Goal: Transaction & Acquisition: Purchase product/service

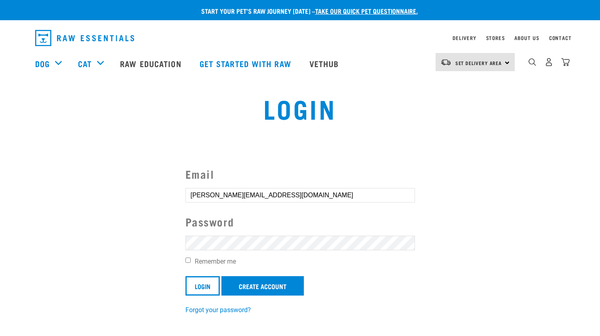
click at [239, 232] on form "Email Richard@reidgroup.co.nz Password Remember me Login Create Account" at bounding box center [301, 231] width 230 height 130
click at [194, 288] on input "Login" at bounding box center [203, 285] width 34 height 19
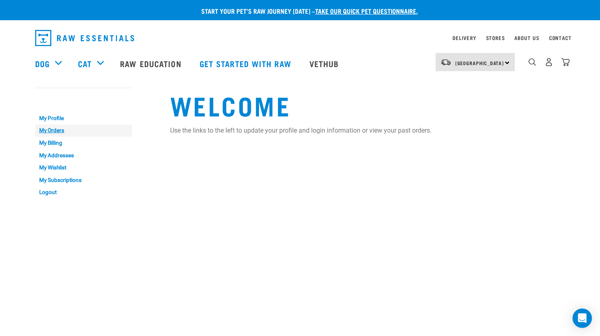
click at [50, 132] on link "My Orders" at bounding box center [83, 131] width 97 height 13
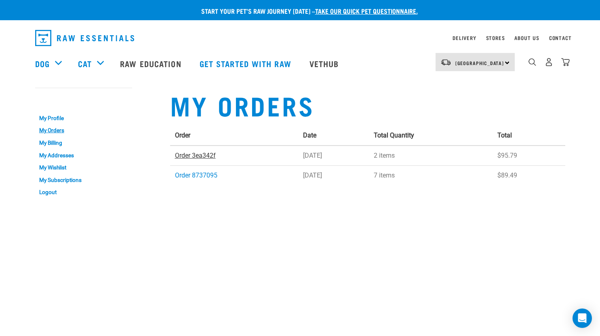
click at [201, 154] on link "Order 3ea342f" at bounding box center [195, 156] width 41 height 8
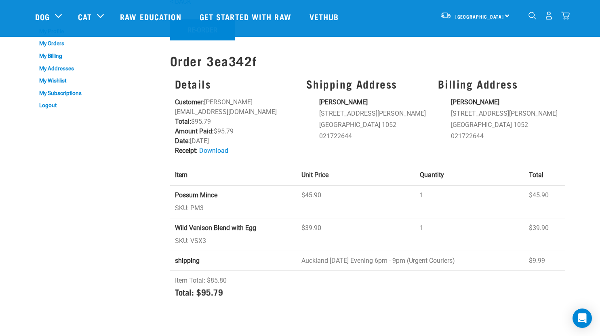
scroll to position [81, 0]
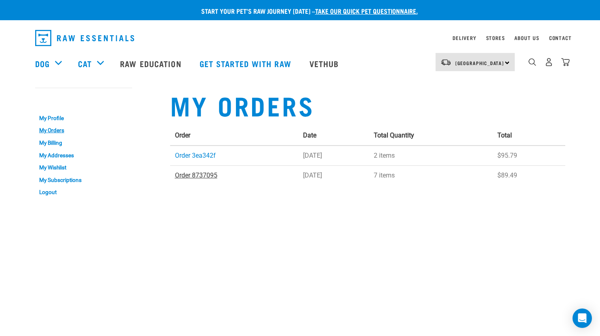
click at [207, 177] on link "Order 8737095" at bounding box center [196, 175] width 42 height 8
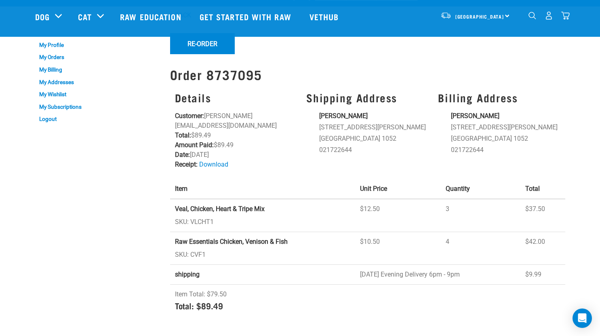
scroll to position [13, 0]
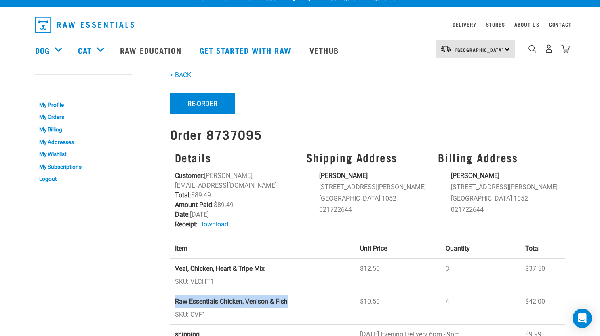
drag, startPoint x: 293, startPoint y: 288, endPoint x: 172, endPoint y: 292, distance: 120.9
click at [172, 292] on td "Raw Essentials Chicken, Venison & Fish SKU: CVF1" at bounding box center [262, 308] width 185 height 33
copy strong "Raw Essentials Chicken, Venison & Fish"
click at [530, 51] on img "dropdown navigation" at bounding box center [533, 49] width 8 height 8
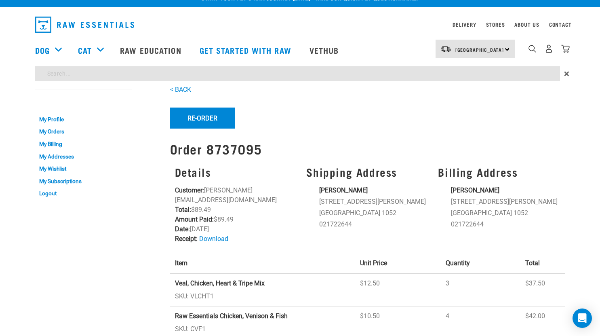
click at [129, 67] on input "search" at bounding box center [297, 73] width 525 height 15
paste input "Raw Essentials Chicken, Venison & Fish"
type input "Raw Essentials Chicken, Venison & Fish"
drag, startPoint x: 91, startPoint y: 72, endPoint x: 0, endPoint y: 59, distance: 92.2
click at [0, 59] on div "Delivery Stores About Us Contact North Island" at bounding box center [300, 48] width 600 height 74
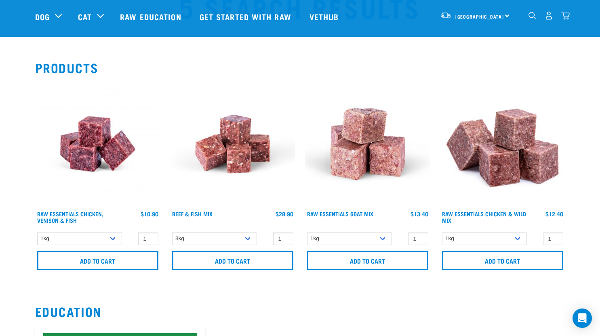
scroll to position [54, 0]
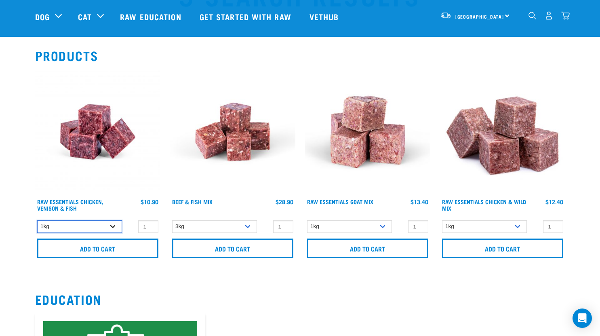
click at [92, 226] on select "1kg" at bounding box center [79, 226] width 85 height 13
drag, startPoint x: 92, startPoint y: 226, endPoint x: 95, endPoint y: 216, distance: 11.0
click at [92, 226] on select "1kg" at bounding box center [79, 226] width 85 height 13
click at [152, 230] on input "1" at bounding box center [148, 226] width 20 height 13
click at [151, 226] on input "0" at bounding box center [148, 226] width 20 height 13
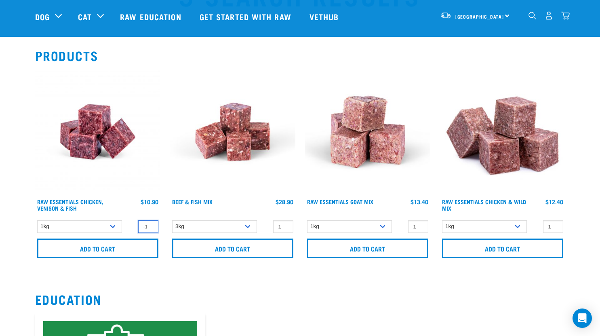
click at [151, 226] on input "-1" at bounding box center [148, 226] width 20 height 13
click at [151, 228] on input "-2" at bounding box center [148, 226] width 20 height 13
click at [151, 228] on input "-3" at bounding box center [148, 226] width 20 height 13
click at [151, 228] on input "-4" at bounding box center [148, 226] width 20 height 13
click at [142, 226] on input "-4" at bounding box center [148, 226] width 20 height 13
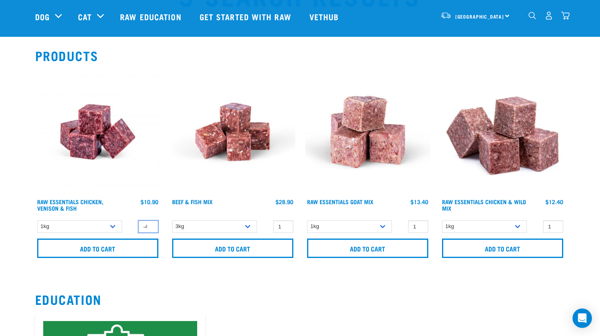
click at [142, 226] on input "-4" at bounding box center [148, 226] width 20 height 13
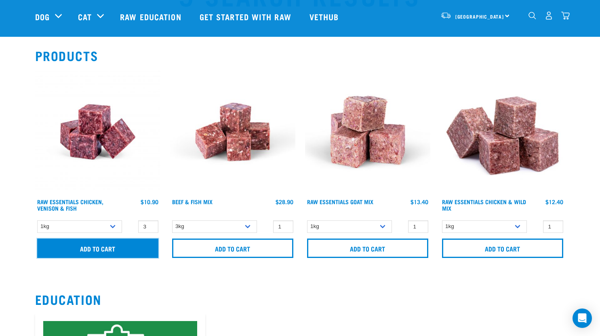
click at [117, 248] on input "Add to cart" at bounding box center [97, 248] width 121 height 19
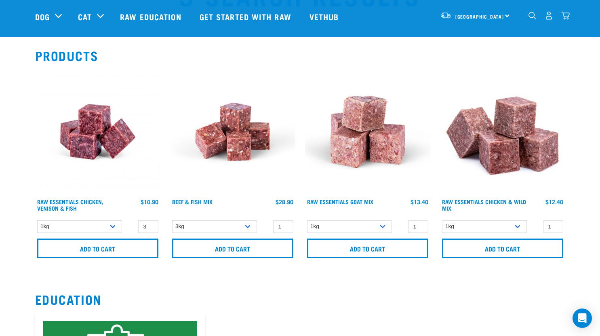
click at [0, 258] on article "There are 2 items left in stock of Raw Essentials Chicken, Venison & Fish, plea…" at bounding box center [0, 168] width 0 height 336
drag, startPoint x: 591, startPoint y: 165, endPoint x: 589, endPoint y: 171, distance: 7.0
click at [37, 169] on button "delete" at bounding box center [33, 168] width 8 height 8
type input "2"
click at [150, 228] on input "2" at bounding box center [148, 226] width 20 height 13
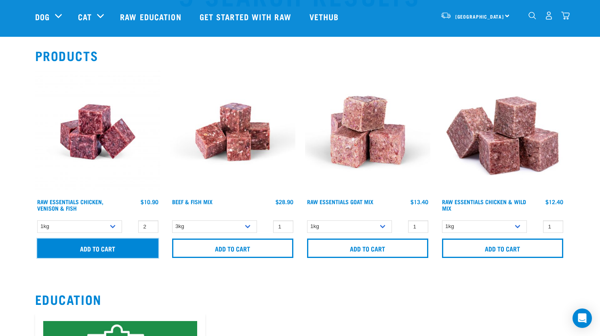
click at [126, 246] on input "Add to cart" at bounding box center [97, 248] width 121 height 19
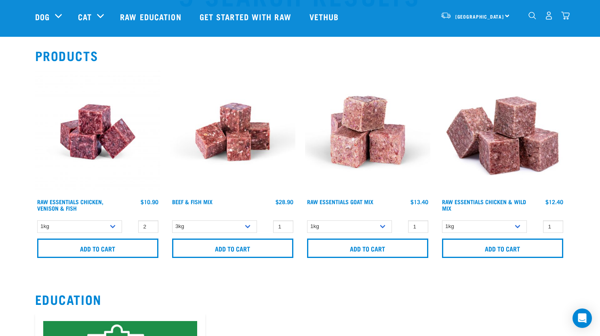
click at [0, 0] on div at bounding box center [0, 0] width 0 height 0
click at [505, 148] on img at bounding box center [502, 131] width 125 height 125
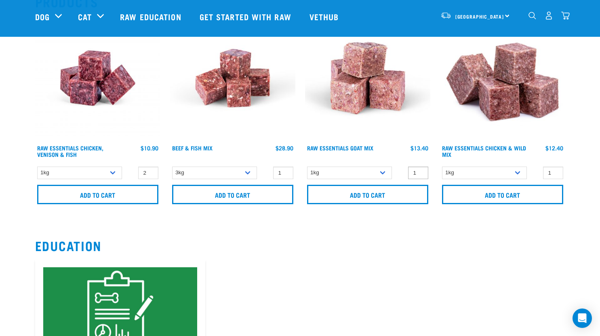
scroll to position [108, 0]
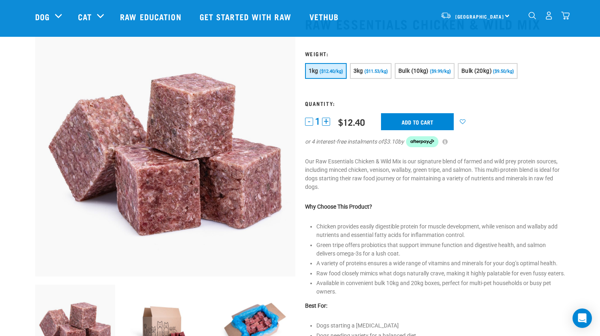
scroll to position [40, 0]
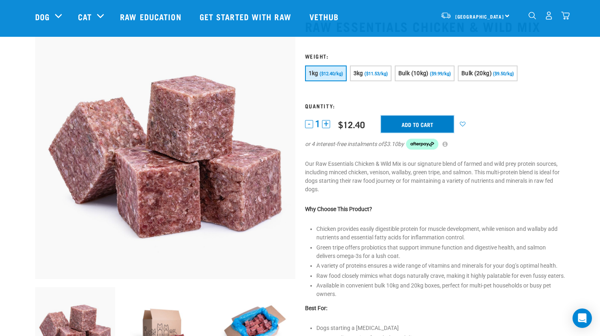
click at [412, 121] on input "Add to cart" at bounding box center [417, 124] width 73 height 17
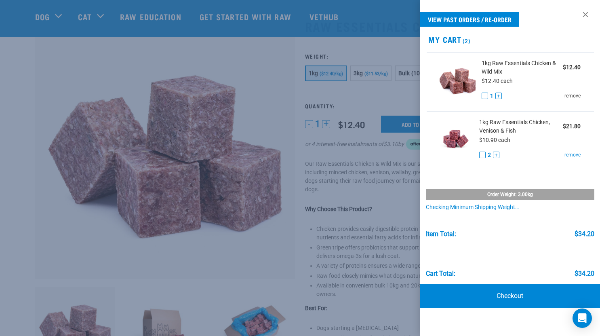
click at [573, 97] on link "remove" at bounding box center [573, 95] width 16 height 7
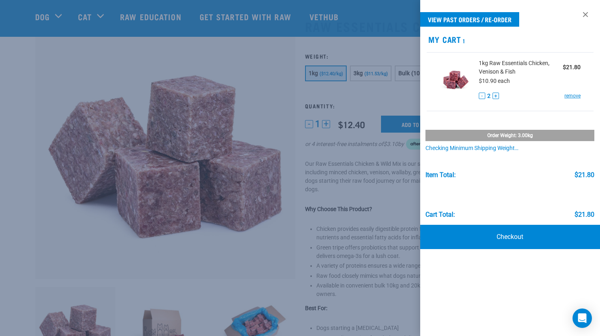
click at [365, 75] on div at bounding box center [300, 168] width 600 height 336
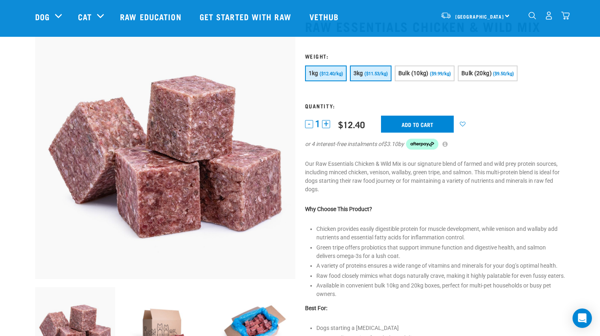
drag, startPoint x: 372, startPoint y: 72, endPoint x: 392, endPoint y: 97, distance: 32.5
click at [372, 72] on span "($11.53/kg)" at bounding box center [376, 73] width 23 height 5
drag, startPoint x: 424, startPoint y: 122, endPoint x: 417, endPoint y: 122, distance: 6.9
click at [424, 122] on input "Add to cart" at bounding box center [417, 124] width 73 height 17
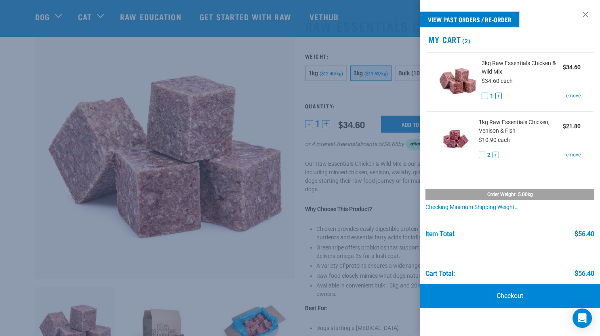
click at [456, 14] on link "View past orders / re-order" at bounding box center [469, 19] width 99 height 15
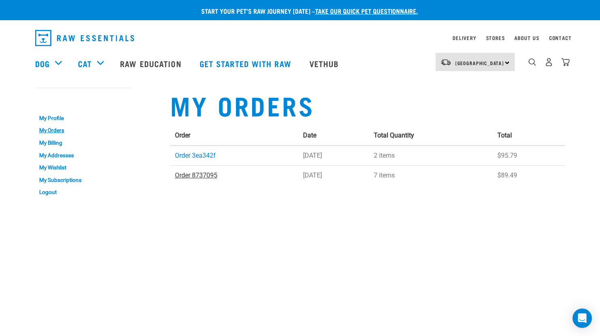
click at [204, 175] on link "Order 8737095" at bounding box center [196, 175] width 42 height 8
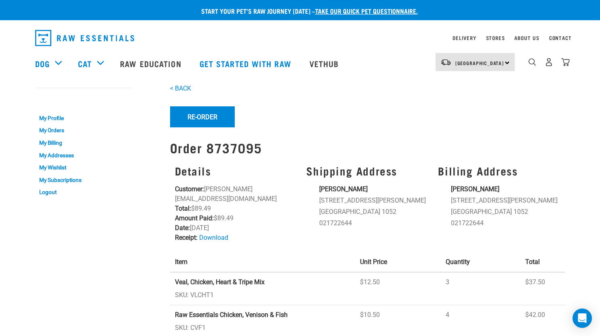
scroll to position [40, 0]
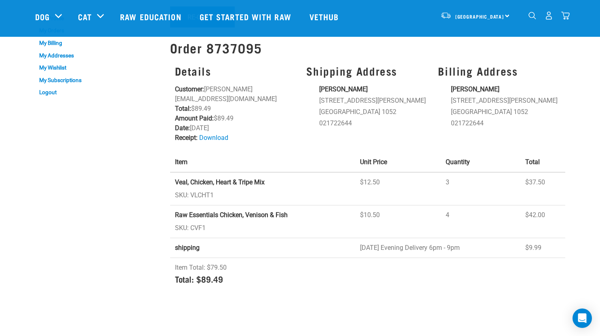
click at [531, 16] on img "dropdown navigation" at bounding box center [533, 16] width 8 height 8
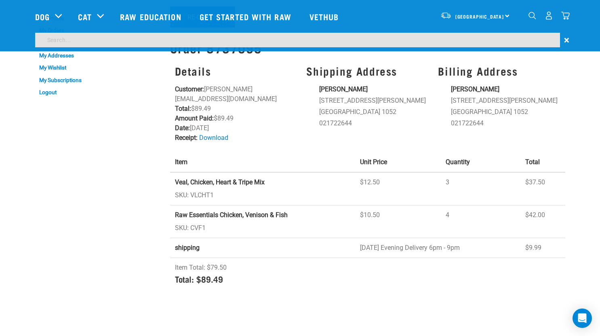
click at [447, 38] on input "search" at bounding box center [297, 40] width 525 height 15
type input "chicken"
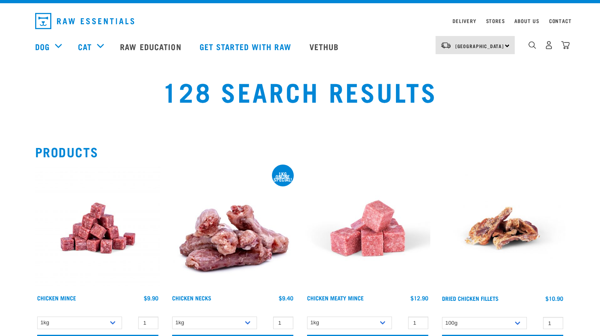
scroll to position [27, 0]
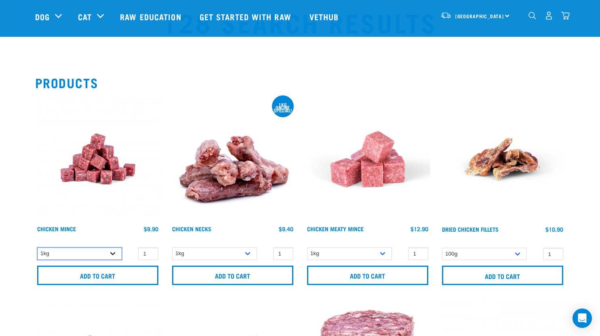
click at [116, 252] on select "1kg" at bounding box center [79, 253] width 85 height 13
type input "2"
click at [150, 251] on input "2" at bounding box center [148, 253] width 20 height 13
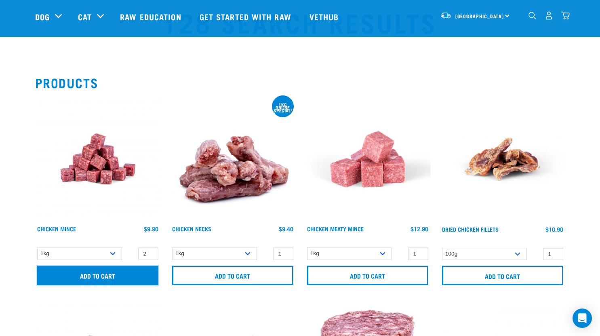
click at [140, 269] on input "Add to cart" at bounding box center [97, 275] width 121 height 19
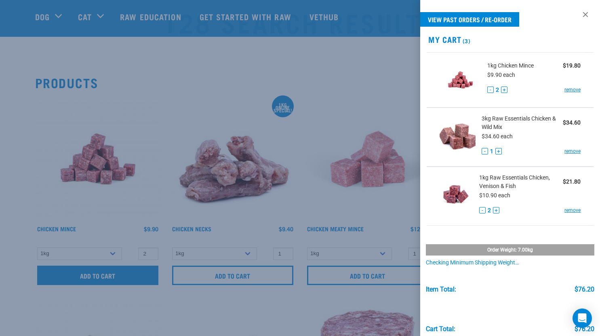
click at [104, 270] on div at bounding box center [300, 168] width 600 height 336
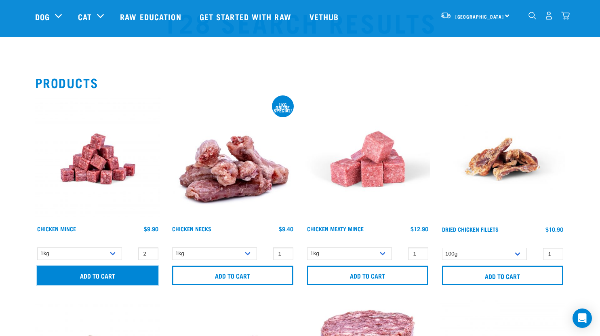
click at [131, 274] on input "Add to cart" at bounding box center [97, 275] width 121 height 19
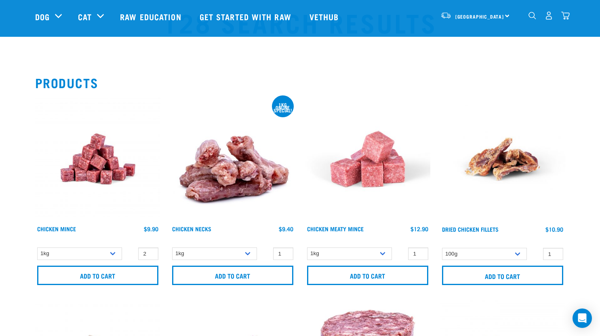
click at [566, 17] on img "dropdown navigation" at bounding box center [566, 15] width 8 height 8
click at [567, 17] on img "dropdown navigation" at bounding box center [566, 15] width 8 height 8
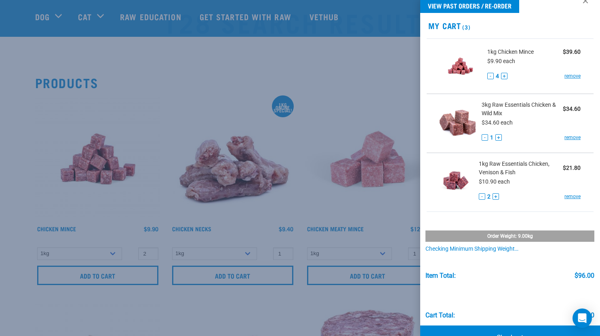
scroll to position [37, 0]
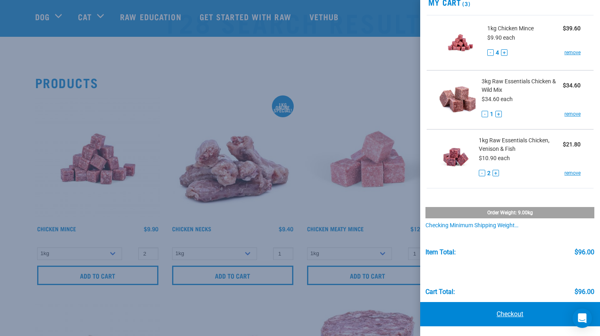
click at [506, 313] on link "Checkout" at bounding box center [510, 314] width 180 height 24
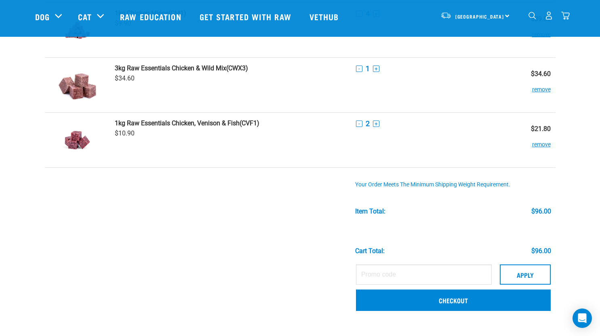
scroll to position [67, 0]
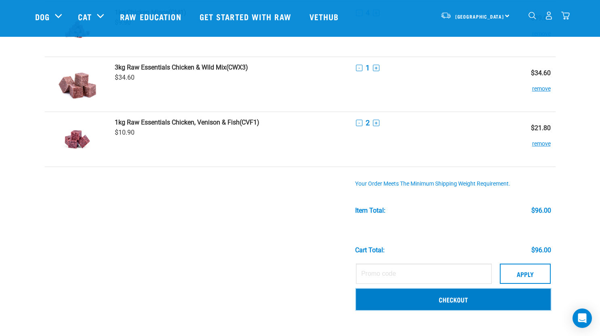
click at [447, 302] on link "Checkout" at bounding box center [453, 299] width 195 height 21
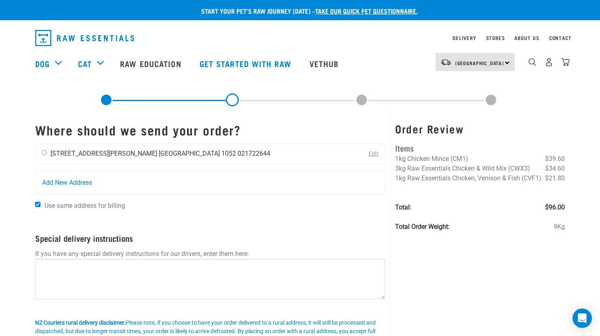
click at [39, 156] on div "[PERSON_NAME] [STREET_ADDRESS][PERSON_NAME] [GEOGRAPHIC_DATA] 1052 021722644" at bounding box center [156, 154] width 241 height 20
click at [44, 152] on input "radio" at bounding box center [44, 152] width 5 height 5
radio input "true"
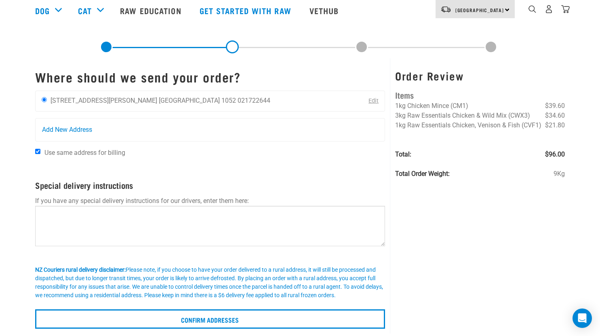
scroll to position [81, 0]
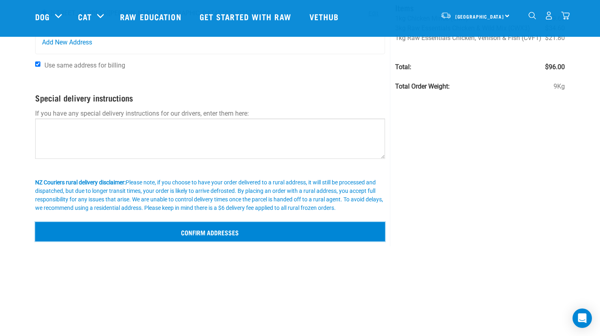
click at [332, 237] on input "Confirm addresses" at bounding box center [210, 231] width 351 height 19
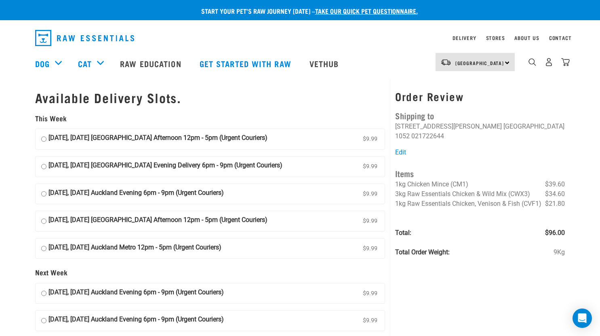
click at [42, 137] on input "[DATE], [DATE] [GEOGRAPHIC_DATA] Afternoon 12pm - 5pm (Urgent Couriers) $9.99" at bounding box center [43, 139] width 5 height 12
radio input "true"
click at [42, 164] on input "[DATE], [DATE] [GEOGRAPHIC_DATA] Evening Delivery 6pm - 9pm (Urgent Couriers) $…" at bounding box center [43, 167] width 5 height 12
radio input "true"
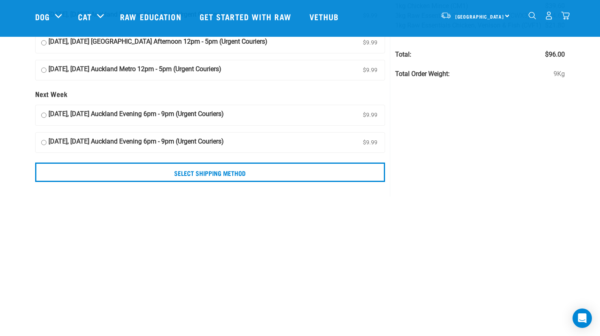
scroll to position [121, 0]
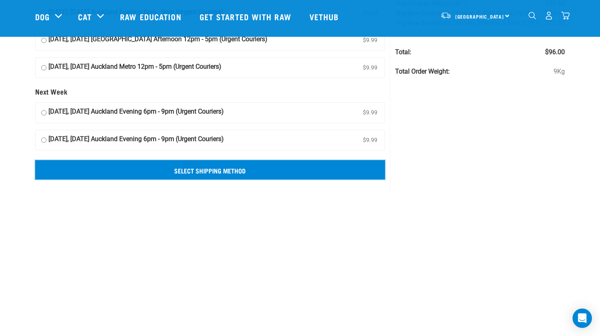
click at [294, 169] on input "Select Shipping Method" at bounding box center [210, 169] width 351 height 19
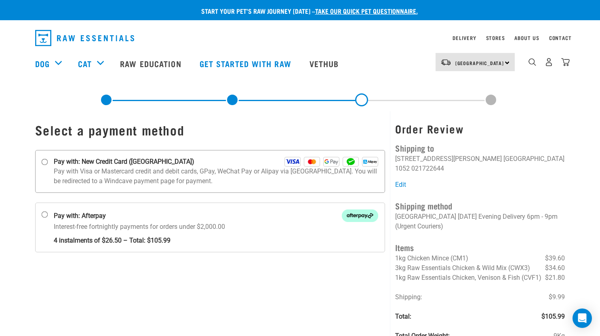
click at [65, 166] on strong "Pay with: New Credit Card ([GEOGRAPHIC_DATA])" at bounding box center [124, 162] width 141 height 10
click at [48, 165] on input "Pay with: New Credit Card ([GEOGRAPHIC_DATA])" at bounding box center [44, 162] width 6 height 6
radio input "true"
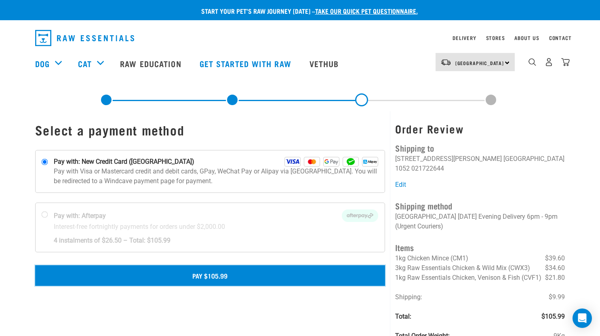
click at [213, 268] on button "Pay $105.99" at bounding box center [210, 275] width 351 height 20
click at [216, 274] on button "Pay $105.99" at bounding box center [210, 275] width 351 height 20
